Goal: Transaction & Acquisition: Purchase product/service

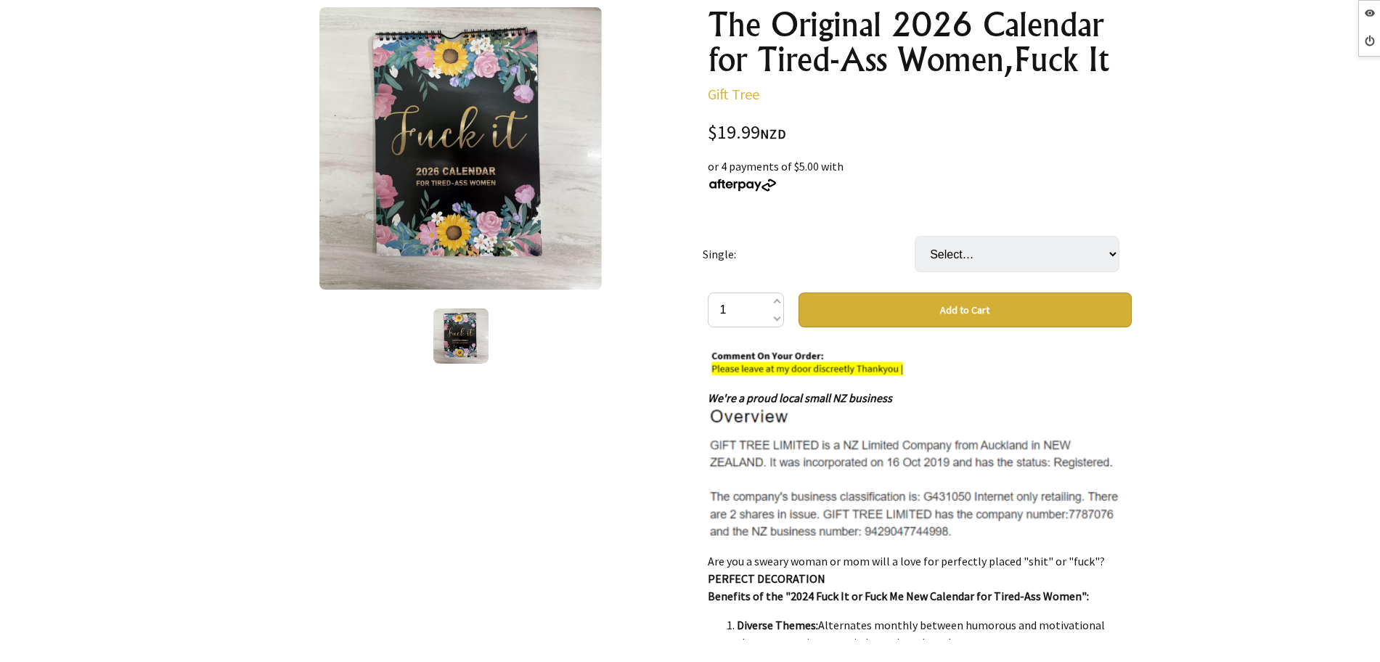
scroll to position [2545, 0]
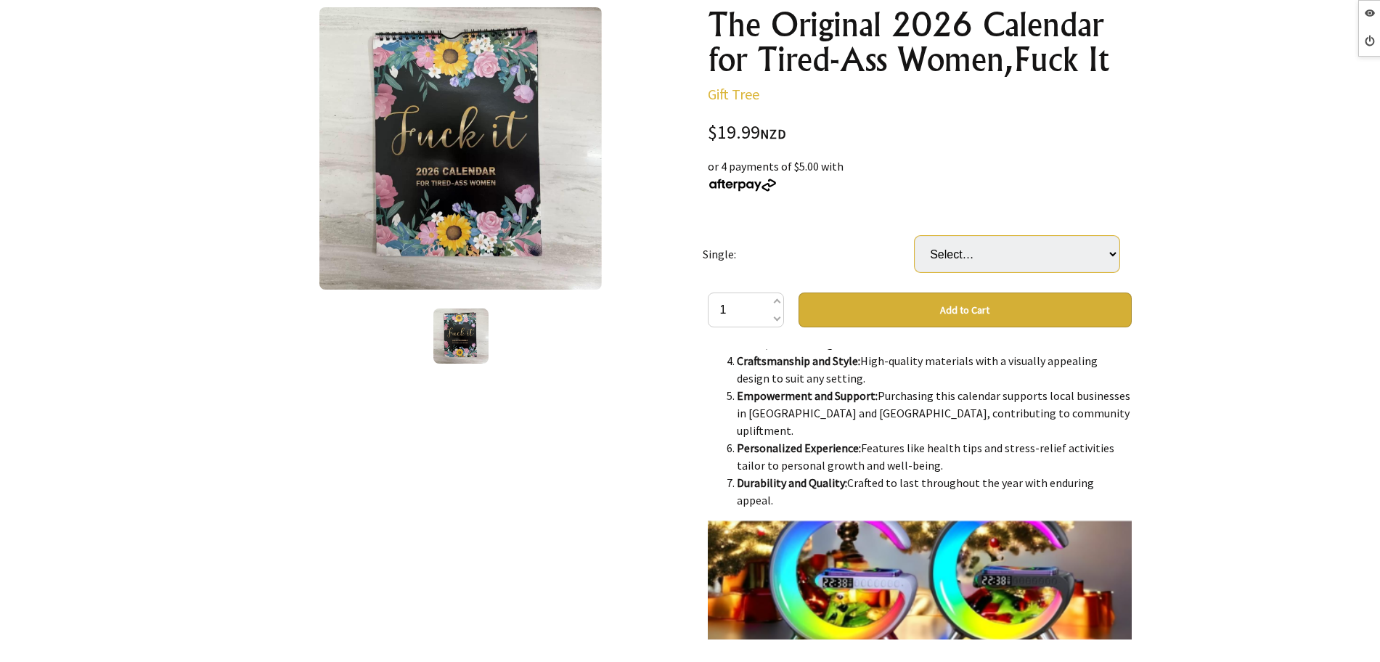
click at [1047, 262] on select "Select… Fuck it "For Tired Ass Women" 2025 Fuck me "It's time to get Fit and Sh…" at bounding box center [1017, 254] width 205 height 36
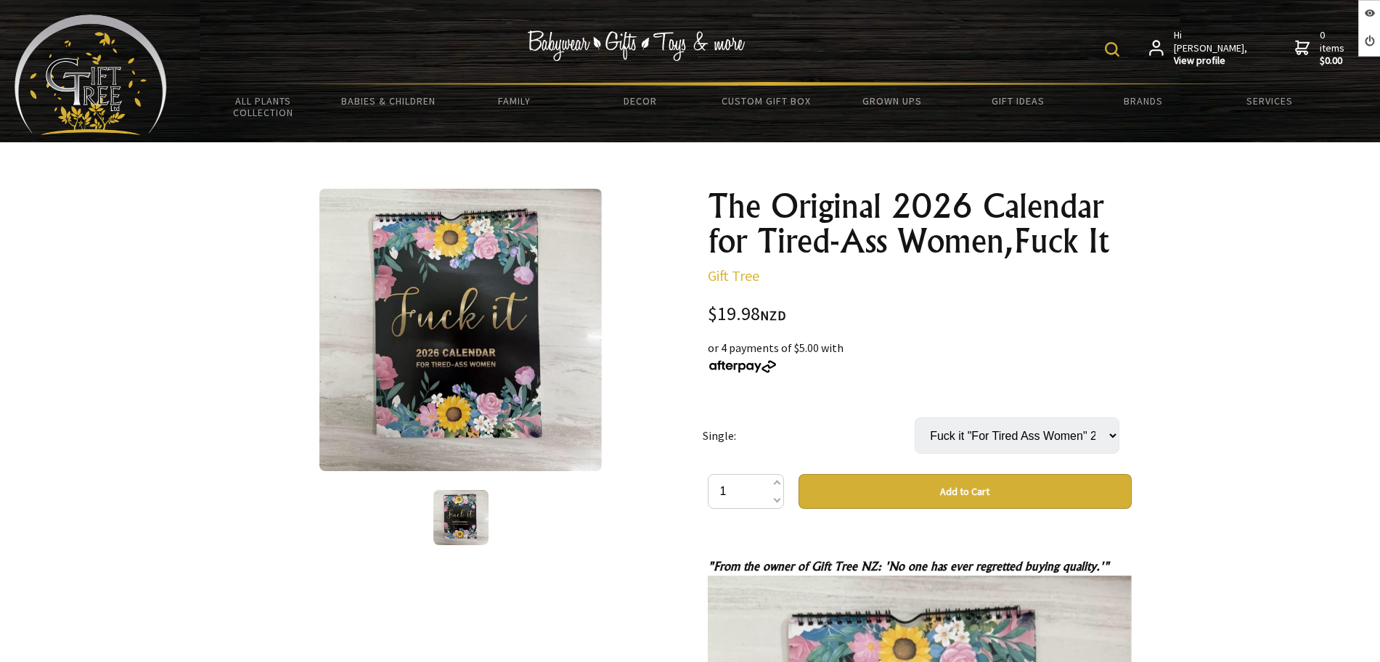
click at [1057, 450] on select "Select… Fuck it "For Tired Ass Women" 2025 Fuck me "It's time to get Fit and Sh…" at bounding box center [1017, 435] width 205 height 36
